Goal: Task Accomplishment & Management: Manage account settings

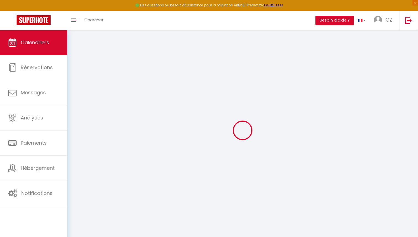
select select
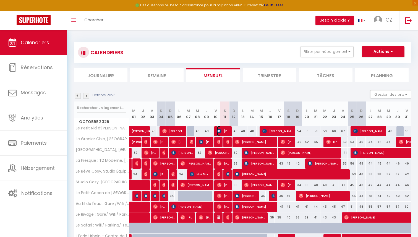
click at [224, 129] on span "[PERSON_NAME]" at bounding box center [223, 131] width 12 height 11
select select "OK"
select select "0"
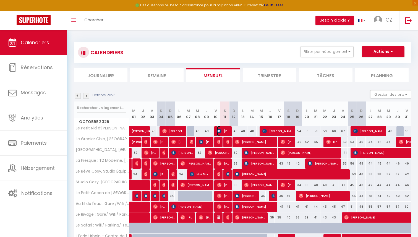
select select "1"
select select
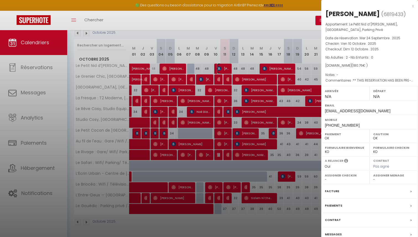
scroll to position [63, 0]
click at [355, 231] on div "Messages" at bounding box center [369, 234] width 97 height 14
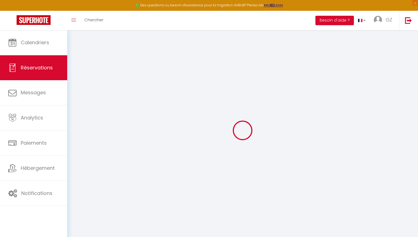
select select
checkbox input "false"
select select
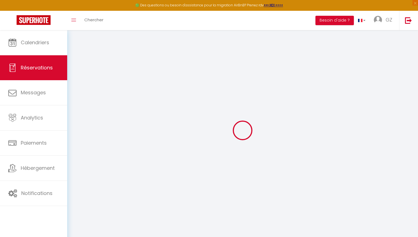
checkbox input "false"
type textarea "** THIS RESERVATION HAS BEEN PRE-PAID ** You have a booker that would like free…"
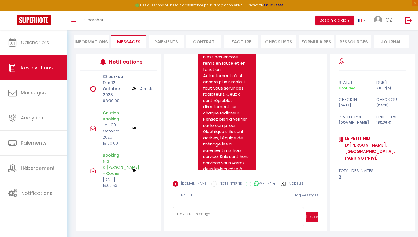
scroll to position [3577, 0]
